Goal: Learn about a topic: Learn about a topic

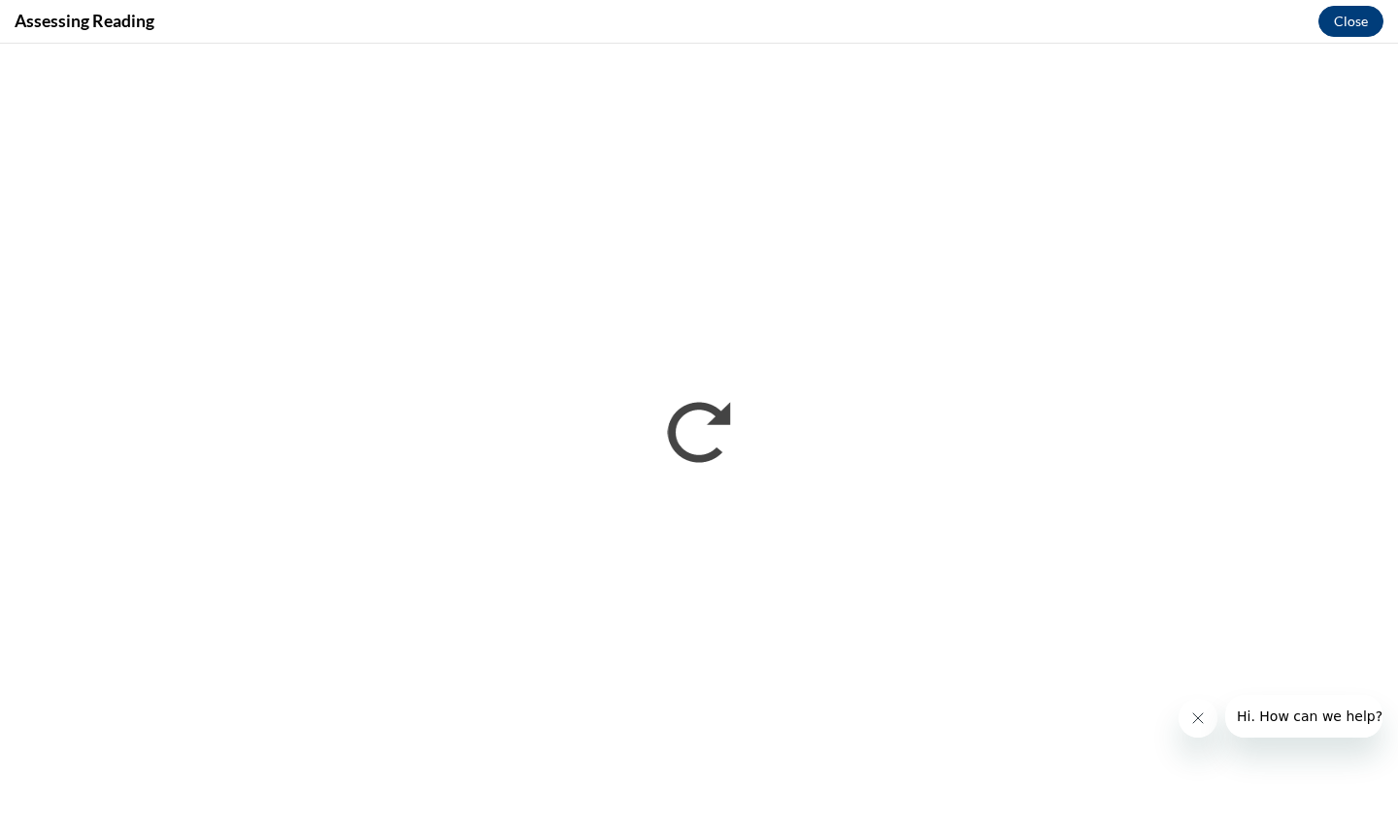
click at [1353, 16] on button "Close" at bounding box center [1350, 21] width 65 height 31
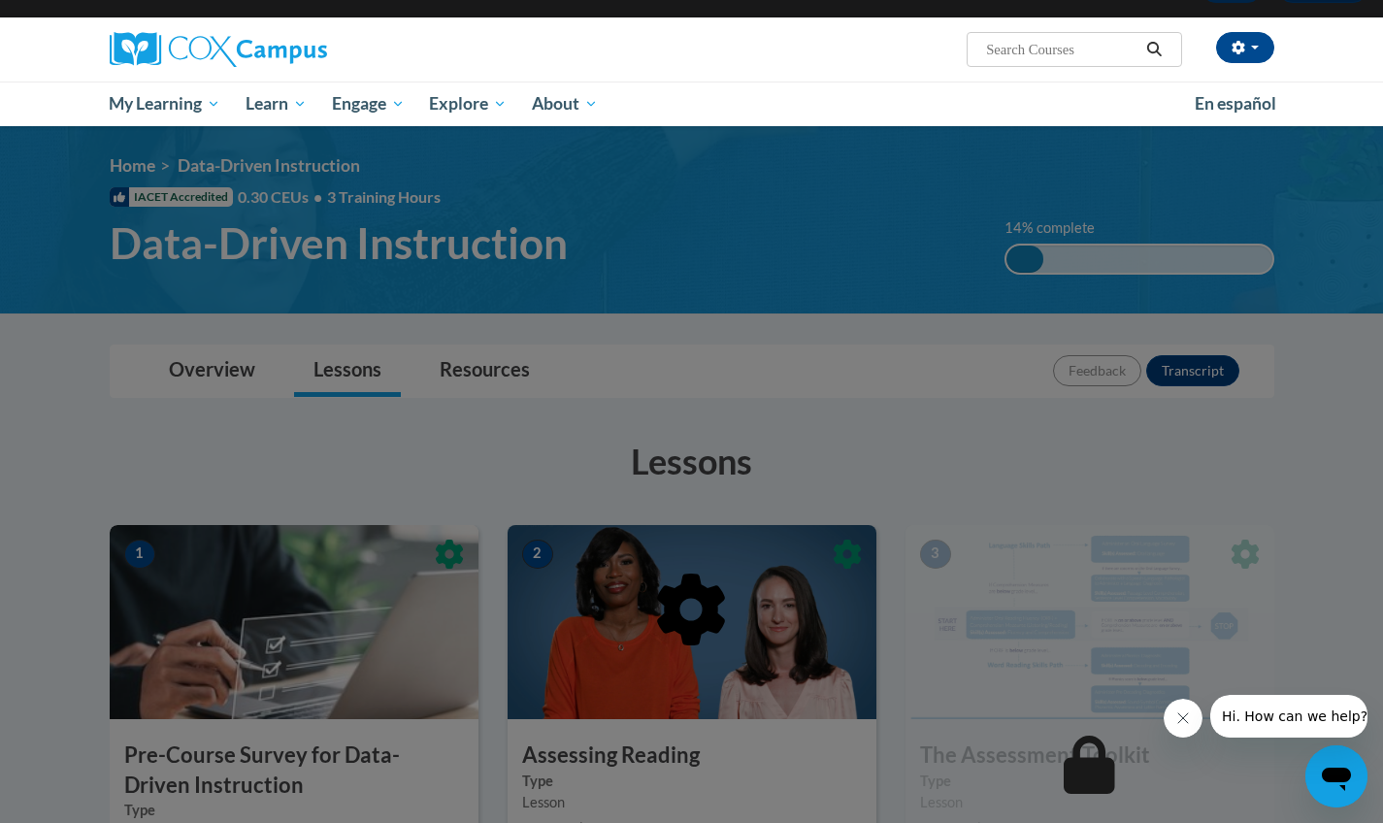
scroll to position [113, 0]
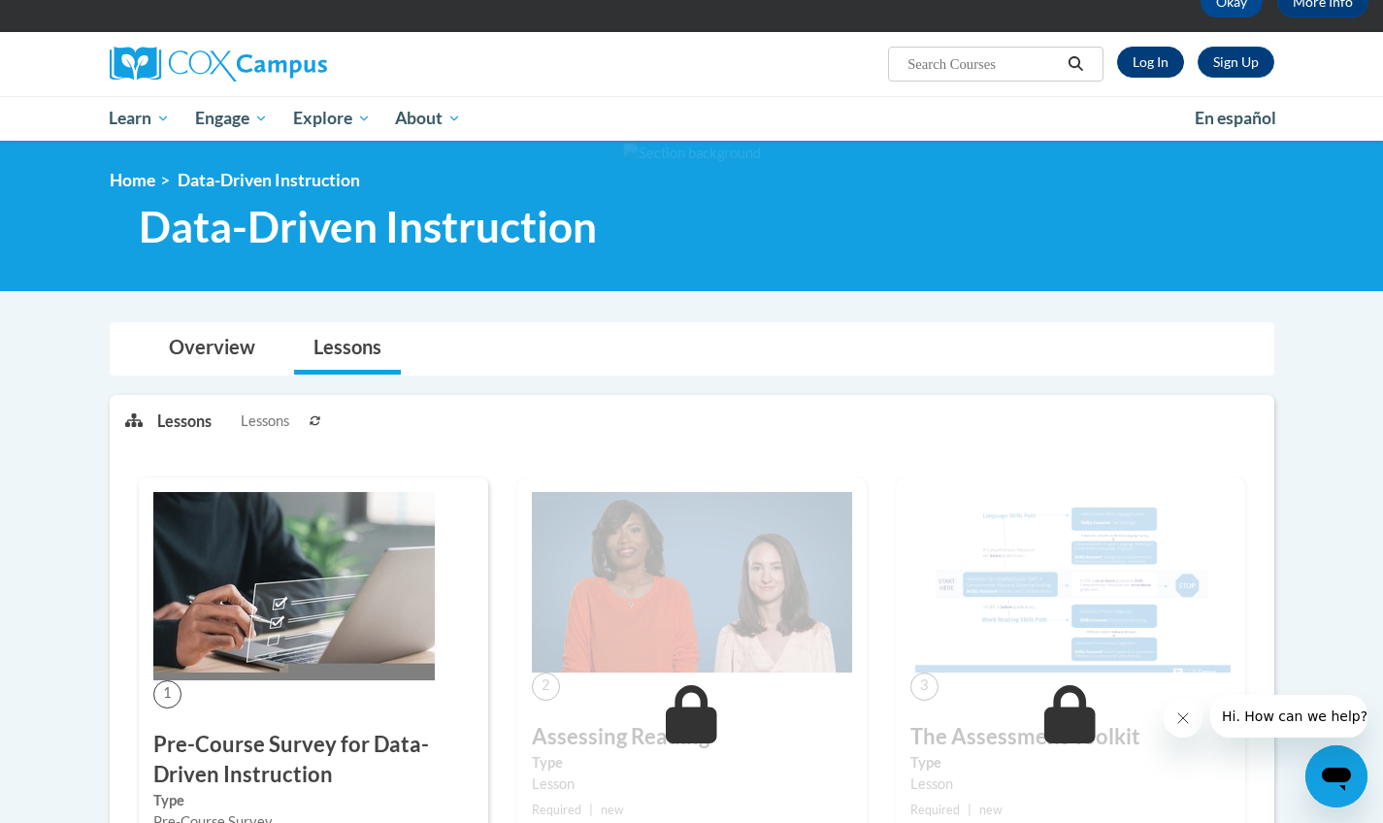
click at [1144, 56] on link "Log In" at bounding box center [1150, 62] width 67 height 31
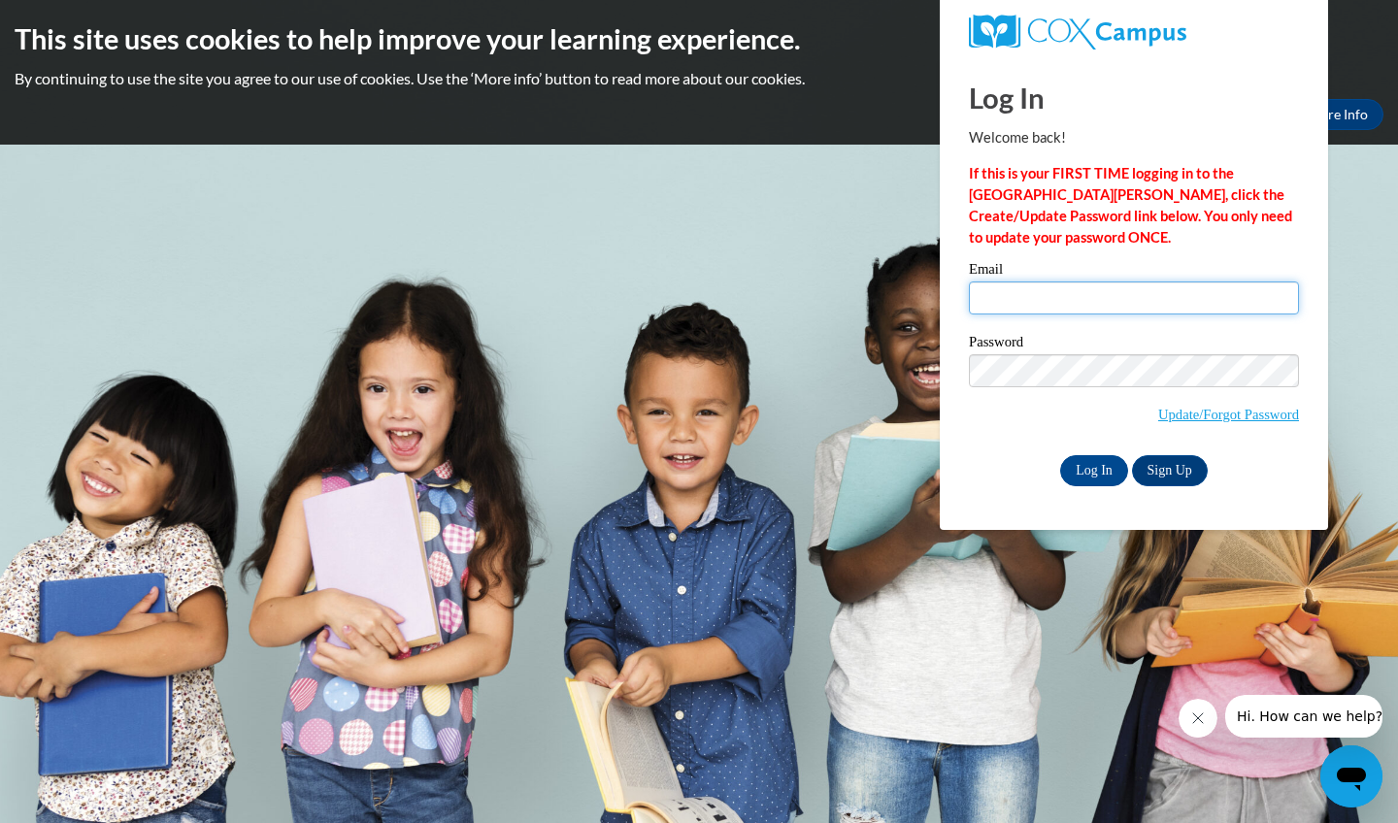
type input "samantha.burd2@gmail.com"
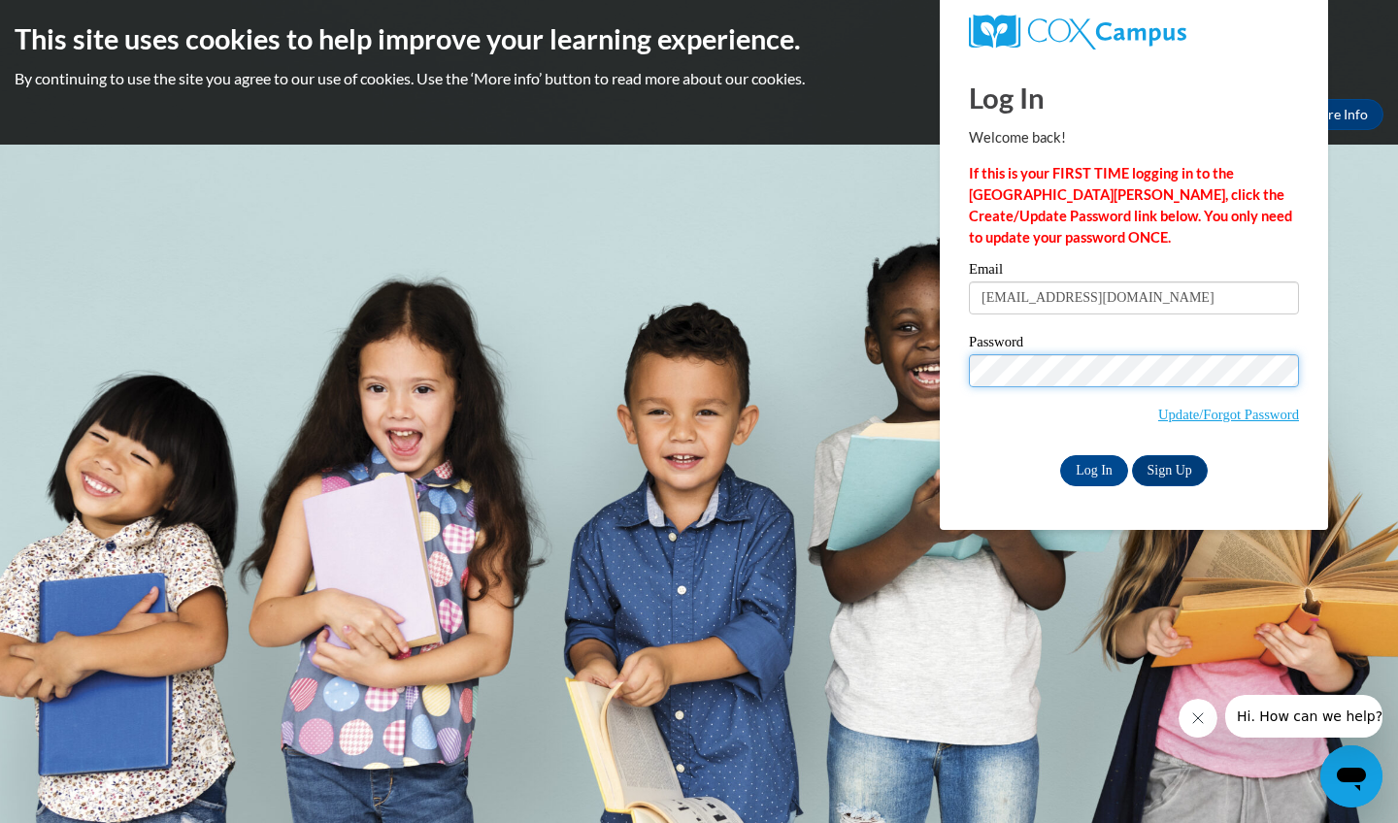
click at [1092, 469] on input "Log In" at bounding box center [1094, 470] width 68 height 31
click at [1089, 473] on input "Log In" at bounding box center [1094, 470] width 68 height 31
click at [1090, 473] on input "Log In" at bounding box center [1094, 470] width 68 height 31
click at [1017, 586] on body "This site uses cookies to help improve your learning experience. By continuing …" at bounding box center [699, 411] width 1398 height 823
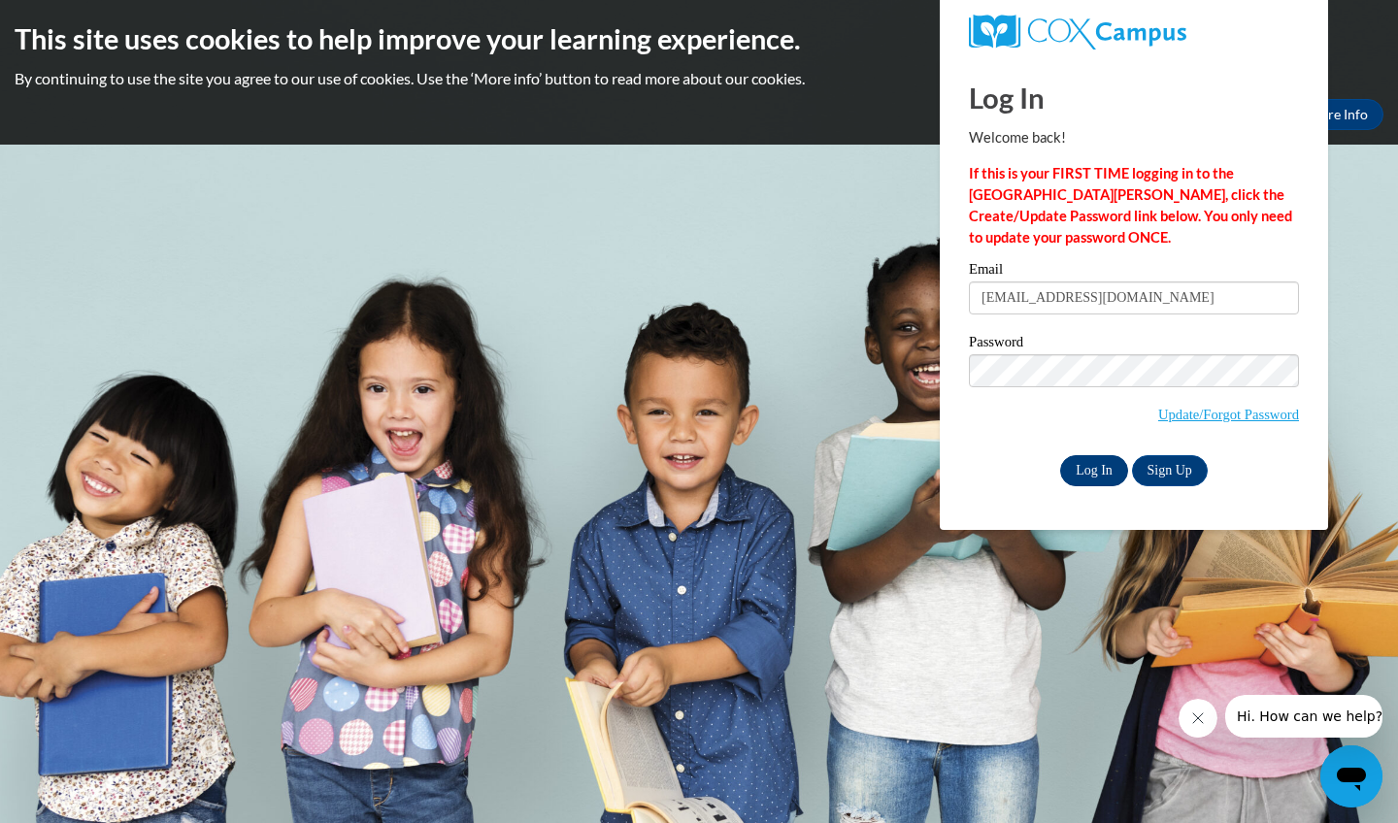
click at [1081, 458] on input "Log In" at bounding box center [1094, 470] width 68 height 31
click at [1082, 458] on input "Log In" at bounding box center [1094, 470] width 68 height 31
click at [1085, 455] on input "Log In" at bounding box center [1094, 470] width 68 height 31
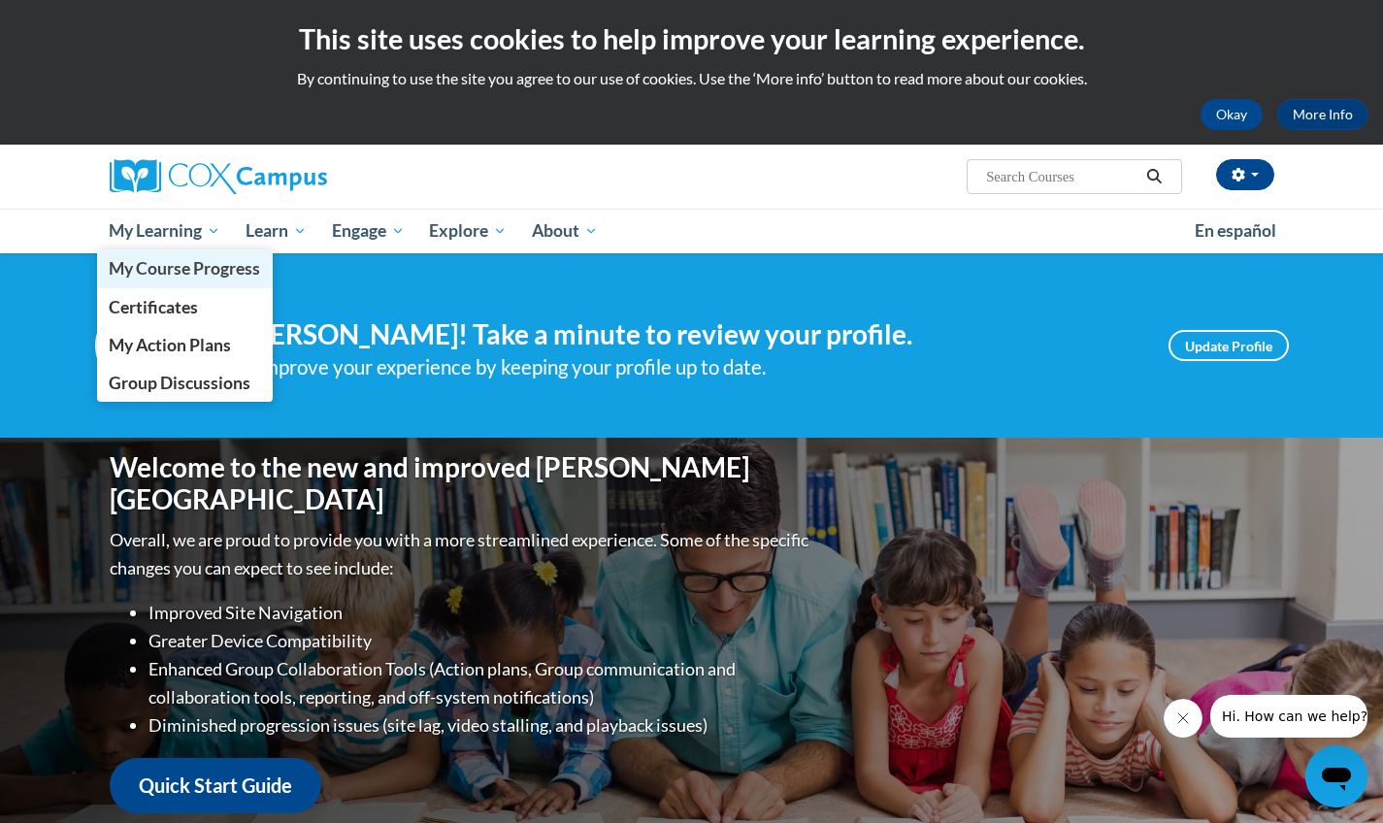
click at [194, 274] on span "My Course Progress" at bounding box center [184, 268] width 151 height 20
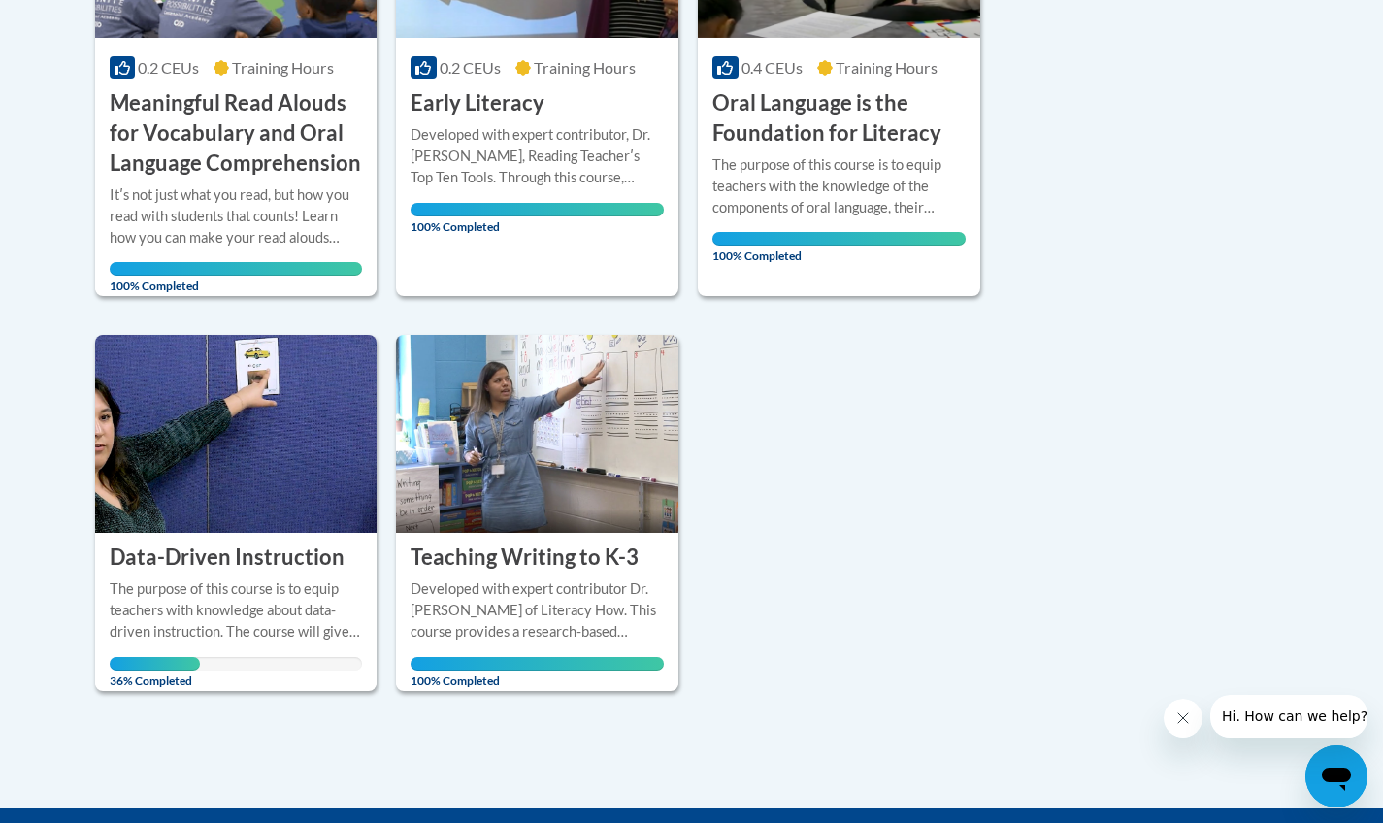
scroll to position [711, 0]
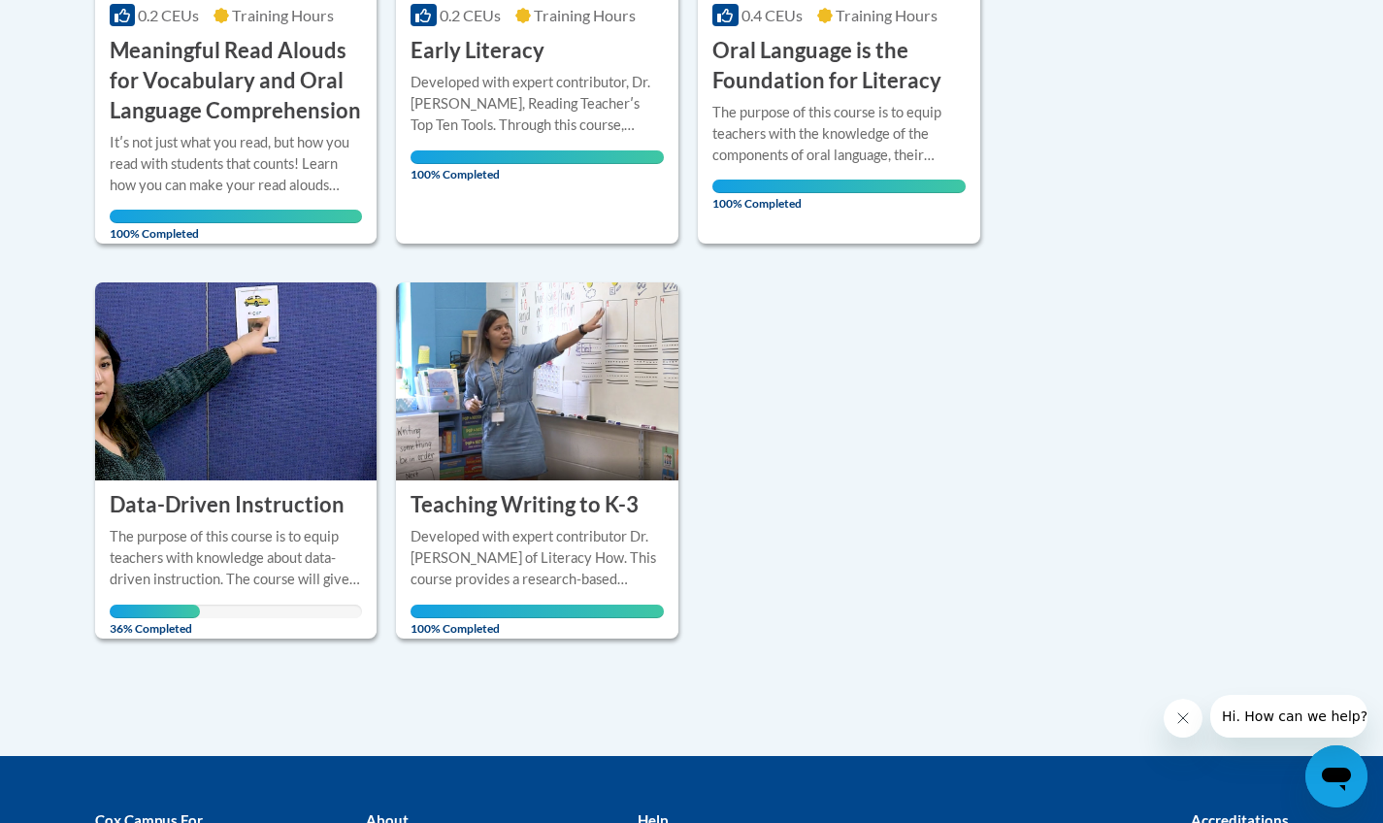
click at [215, 490] on h3 "Data-Driven Instruction" at bounding box center [227, 505] width 235 height 30
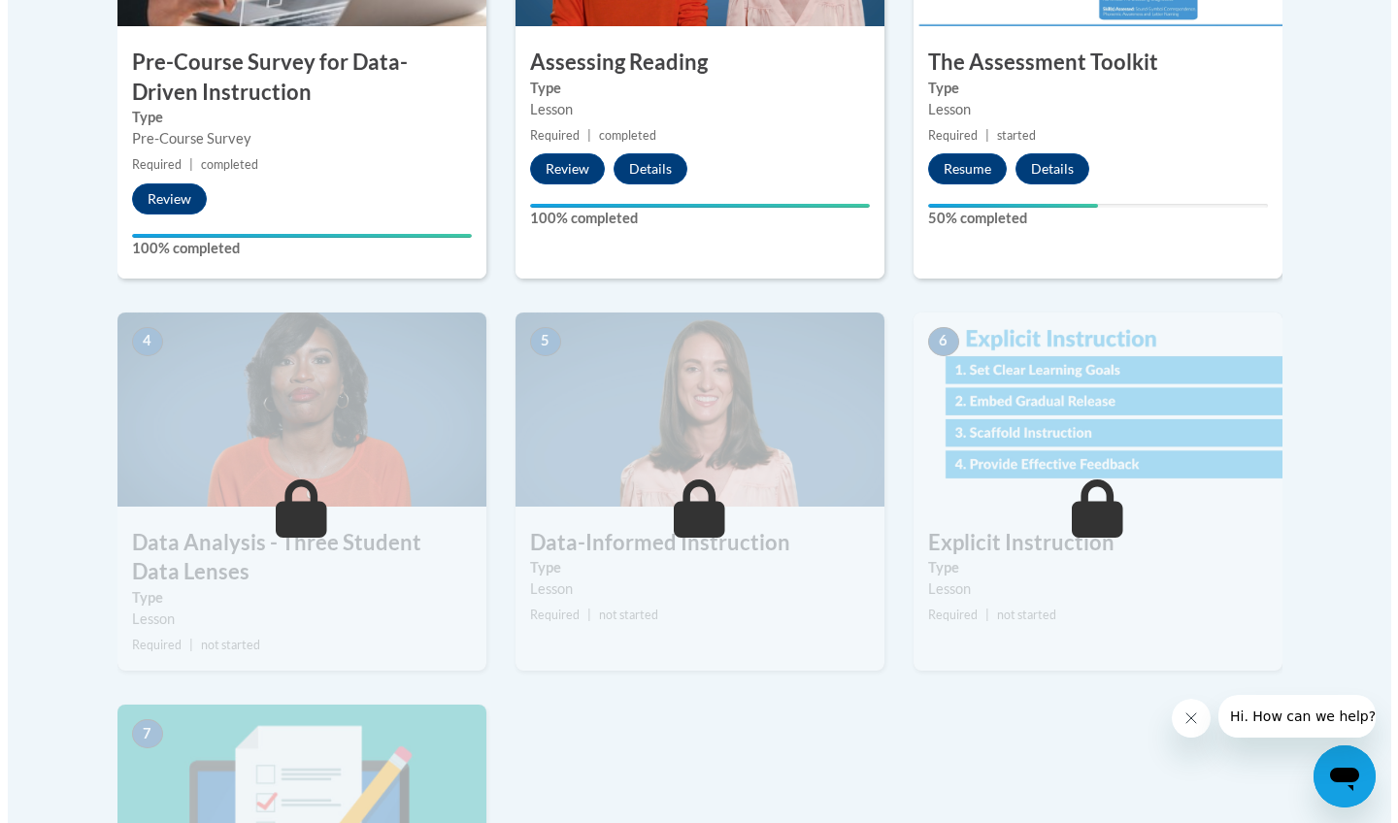
scroll to position [824, 0]
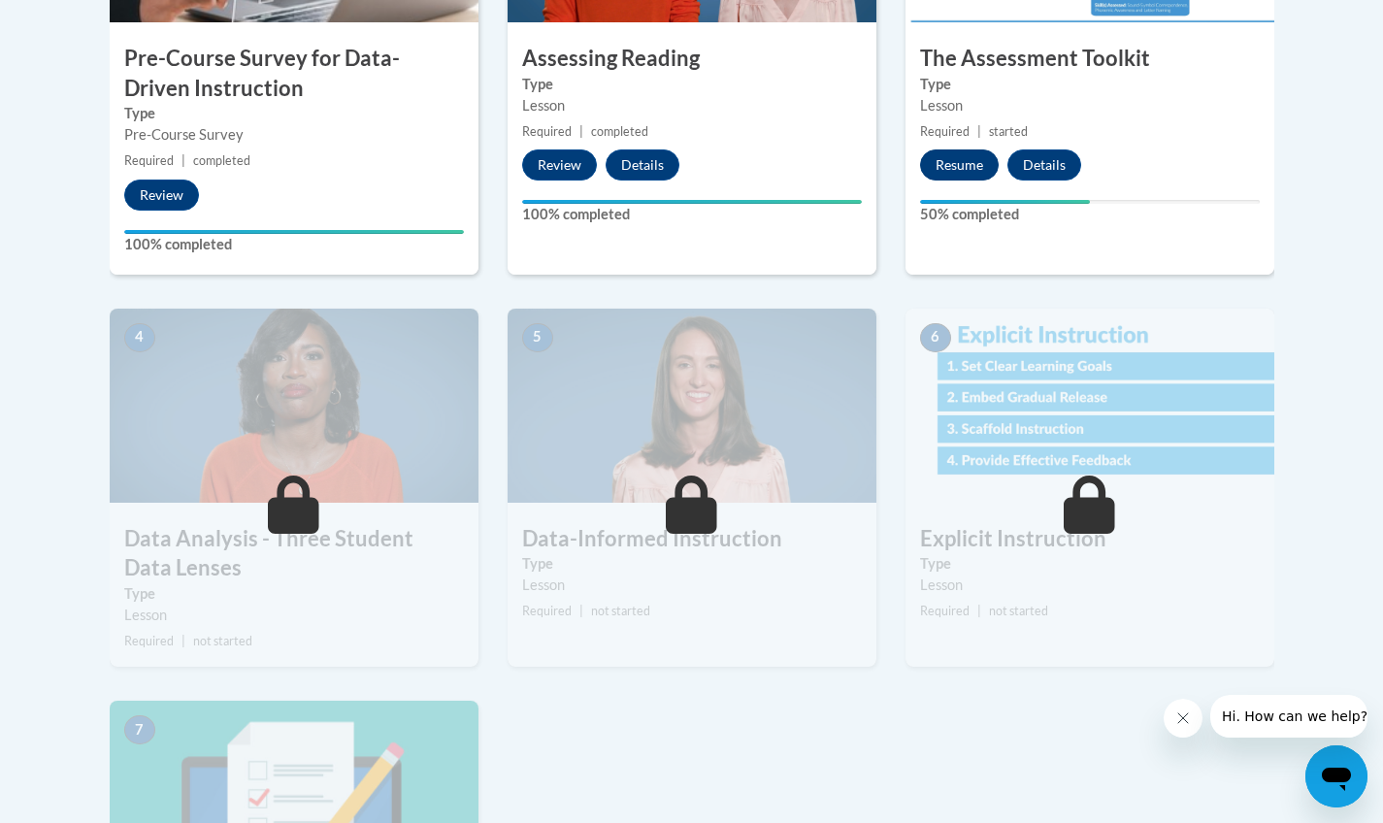
click at [949, 170] on button "Resume" at bounding box center [959, 164] width 79 height 31
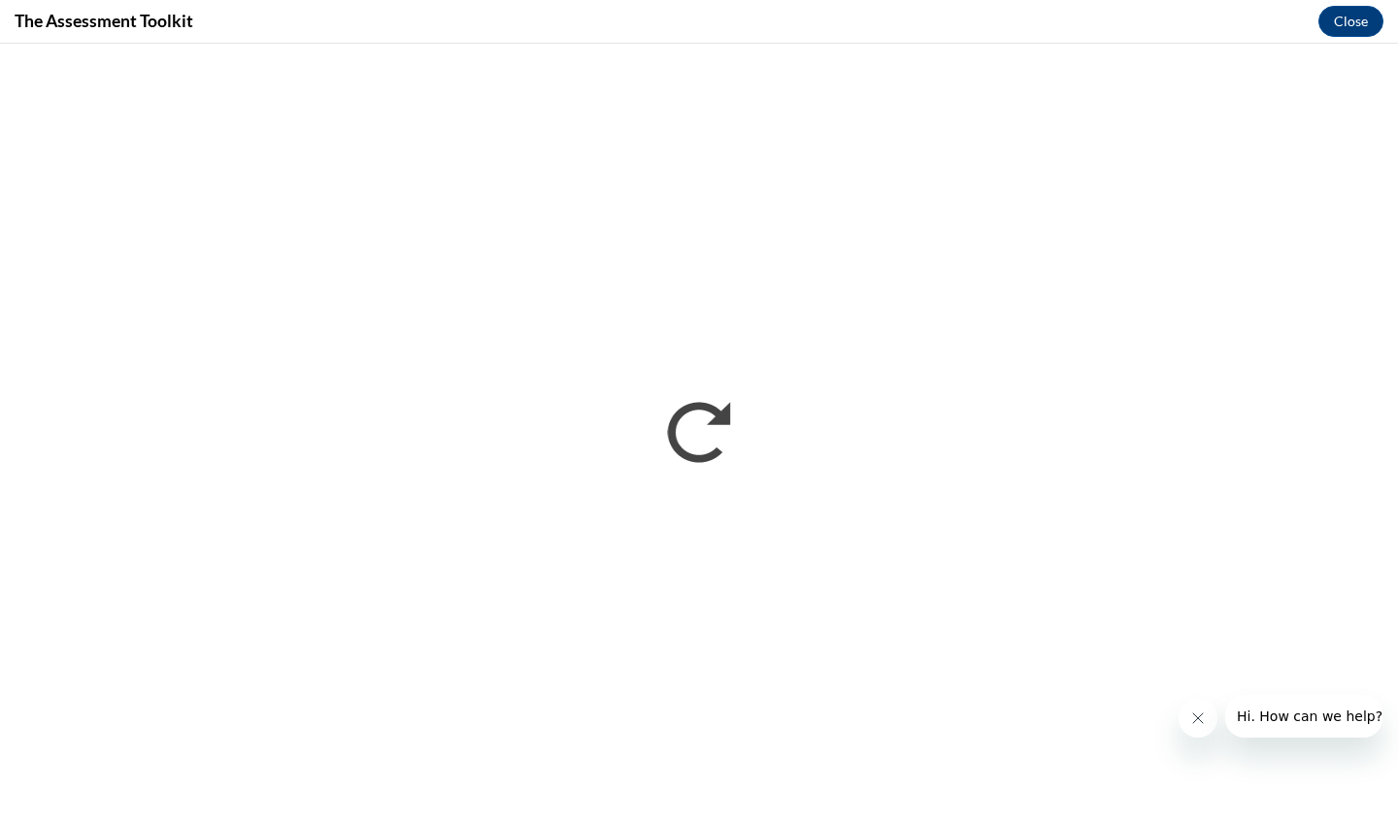
scroll to position [0, 0]
